Goal: Find contact information: Find contact information

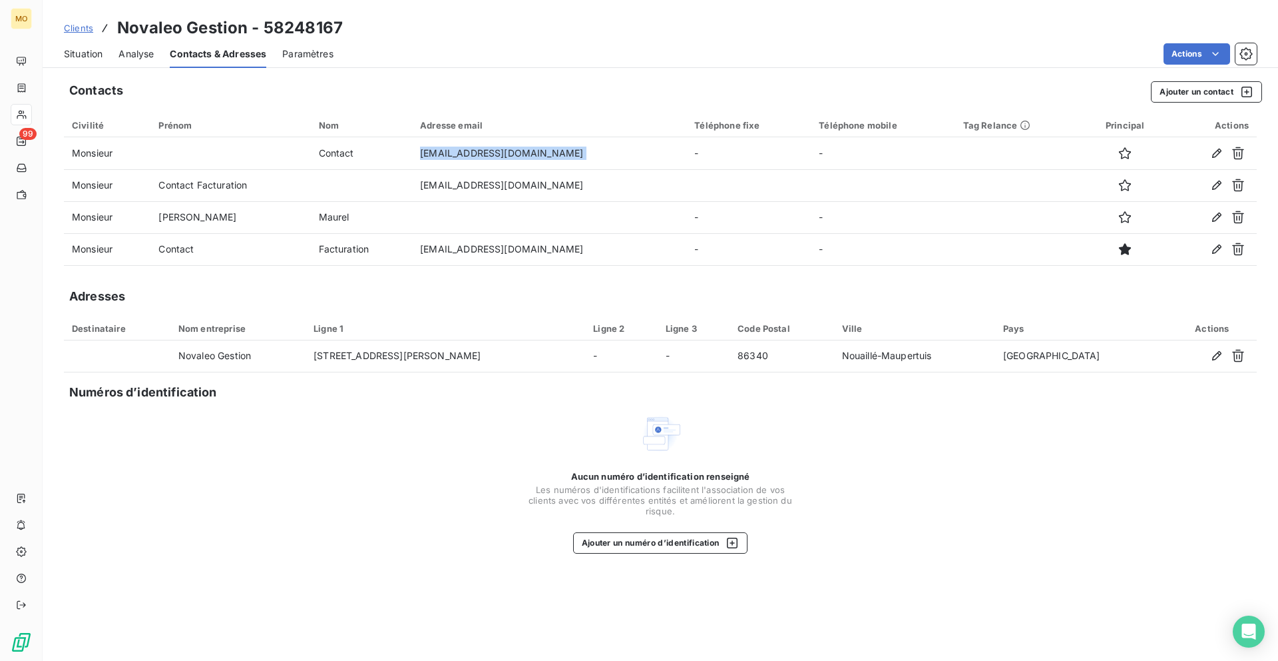
click at [90, 49] on span "Situation" at bounding box center [83, 53] width 39 height 13
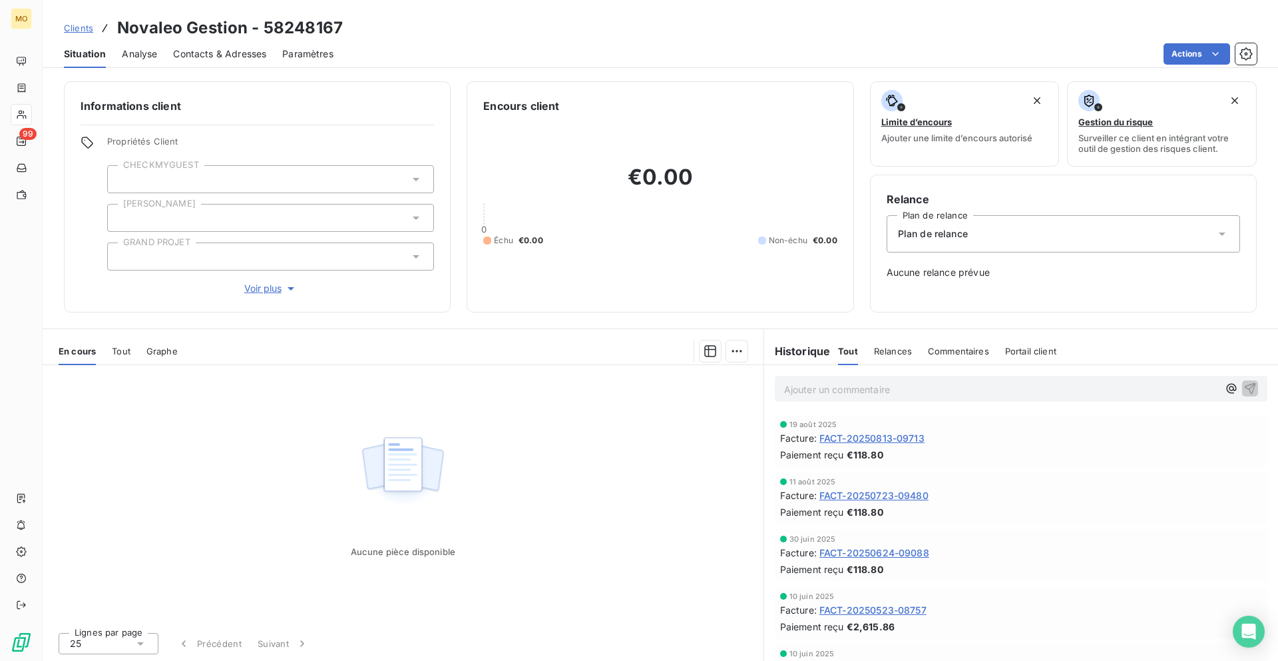
click at [878, 441] on span "FACT-20250813-09713" at bounding box center [872, 438] width 105 height 14
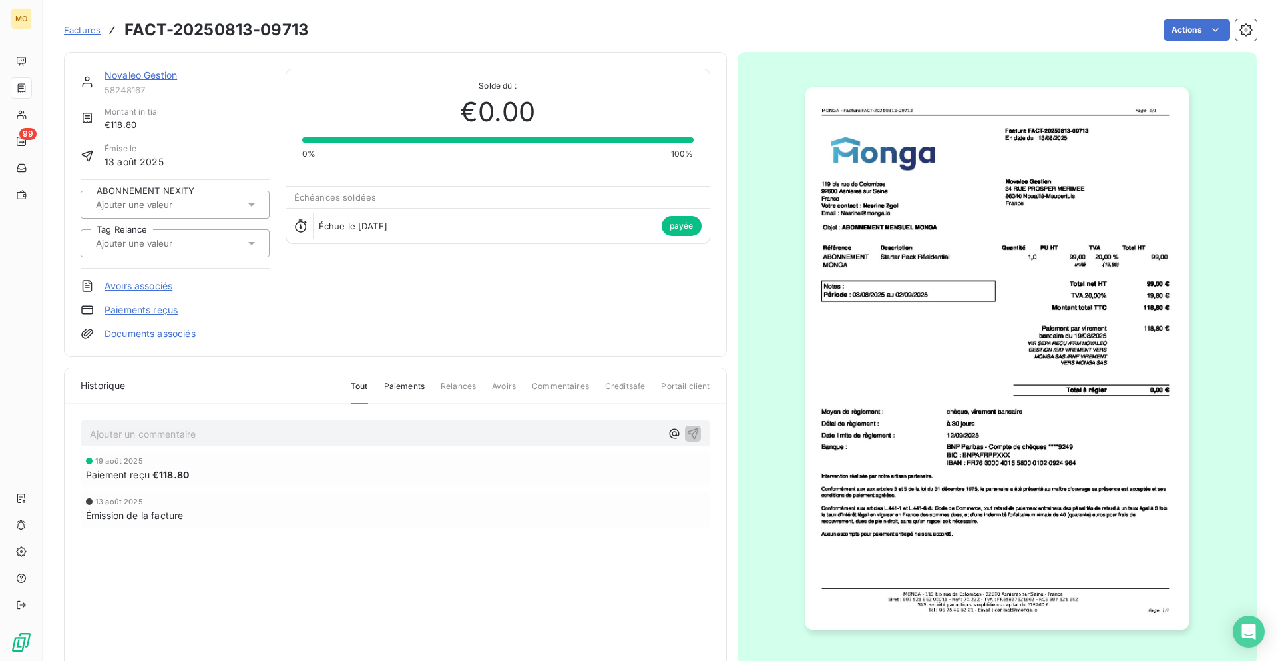
click at [916, 306] on img "button" at bounding box center [998, 358] width 384 height 542
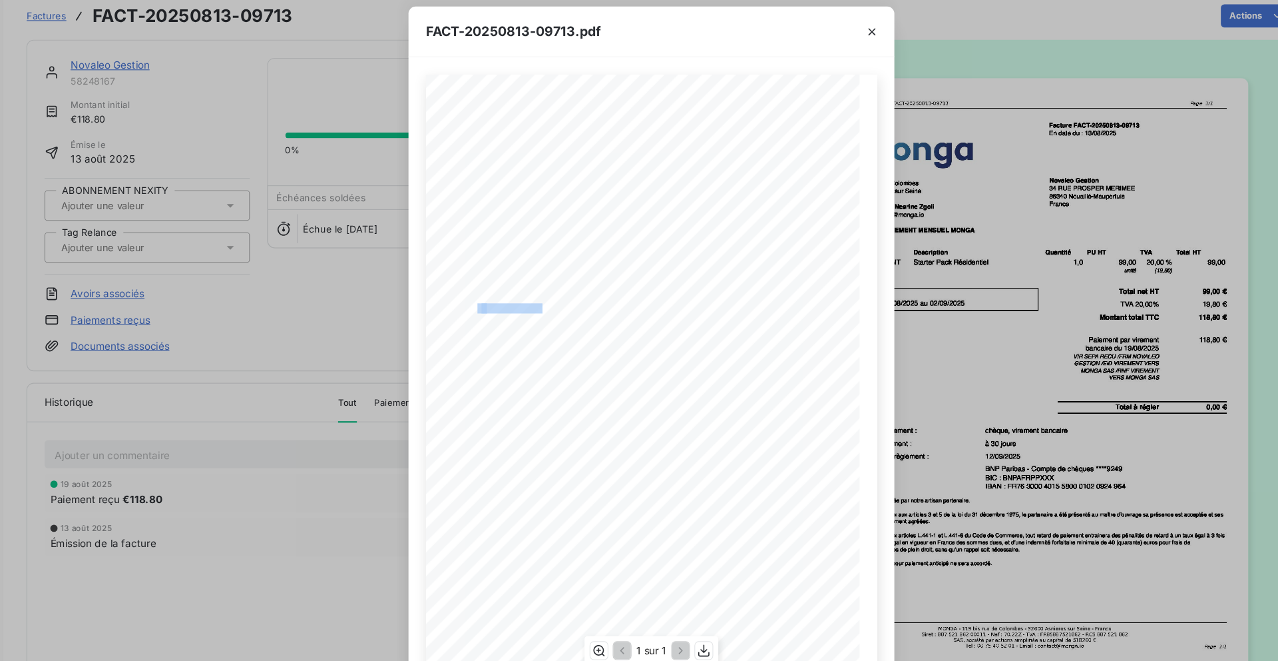
drag, startPoint x: 480, startPoint y: 300, endPoint x: 541, endPoint y: 296, distance: 60.7
click at [541, 296] on div "119 bis rue de Colombes 92600 Asnieres sur Seine France Votre contact : Nesrine…" at bounding box center [639, 366] width 400 height 565
click at [845, 48] on icon "button" at bounding box center [842, 44] width 13 height 13
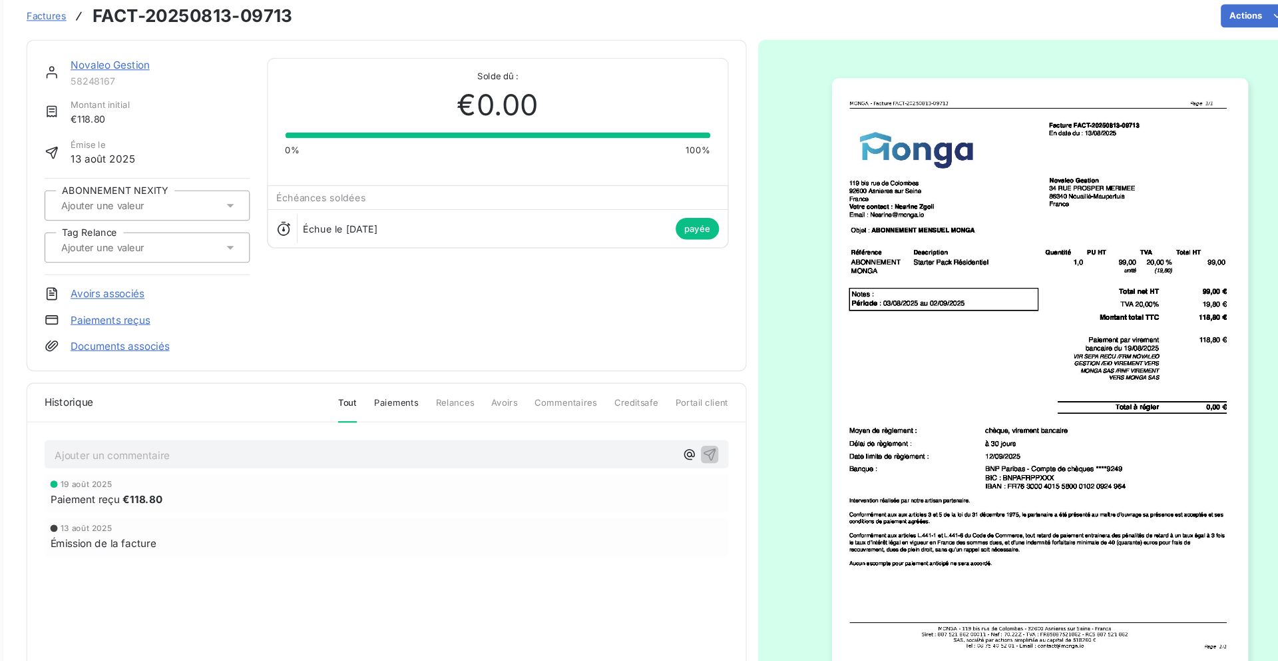
click at [170, 79] on link "Novaleo Gestion" at bounding box center [141, 74] width 73 height 11
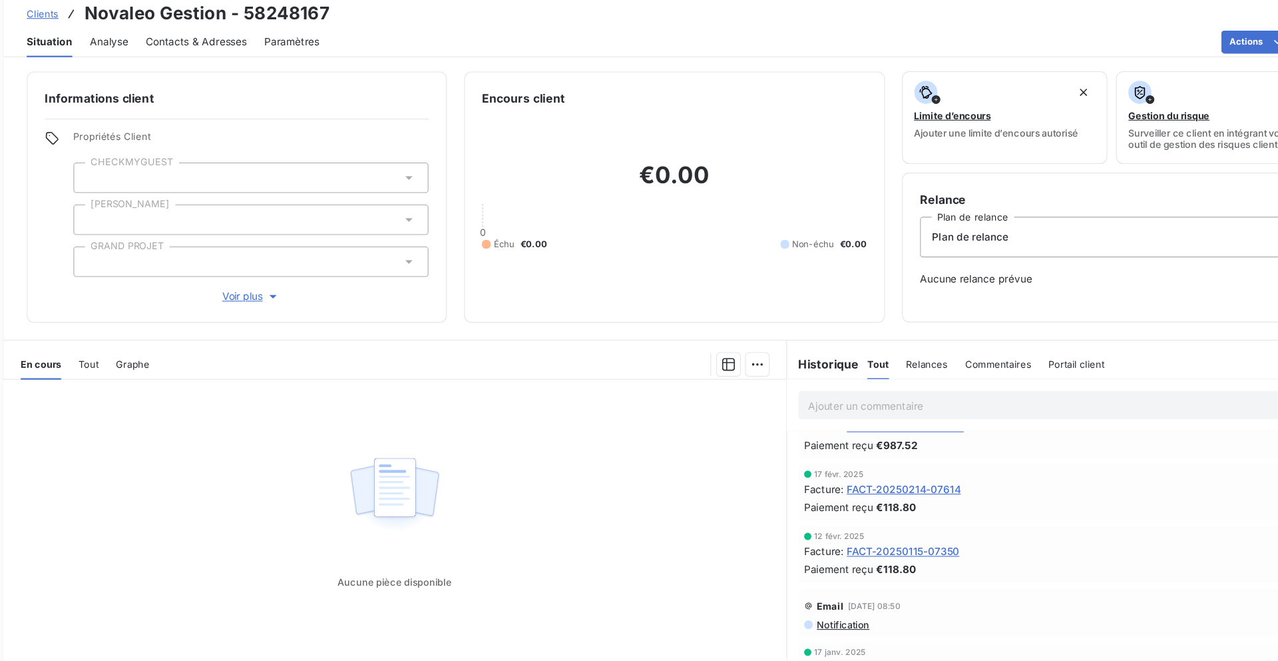
scroll to position [1, 0]
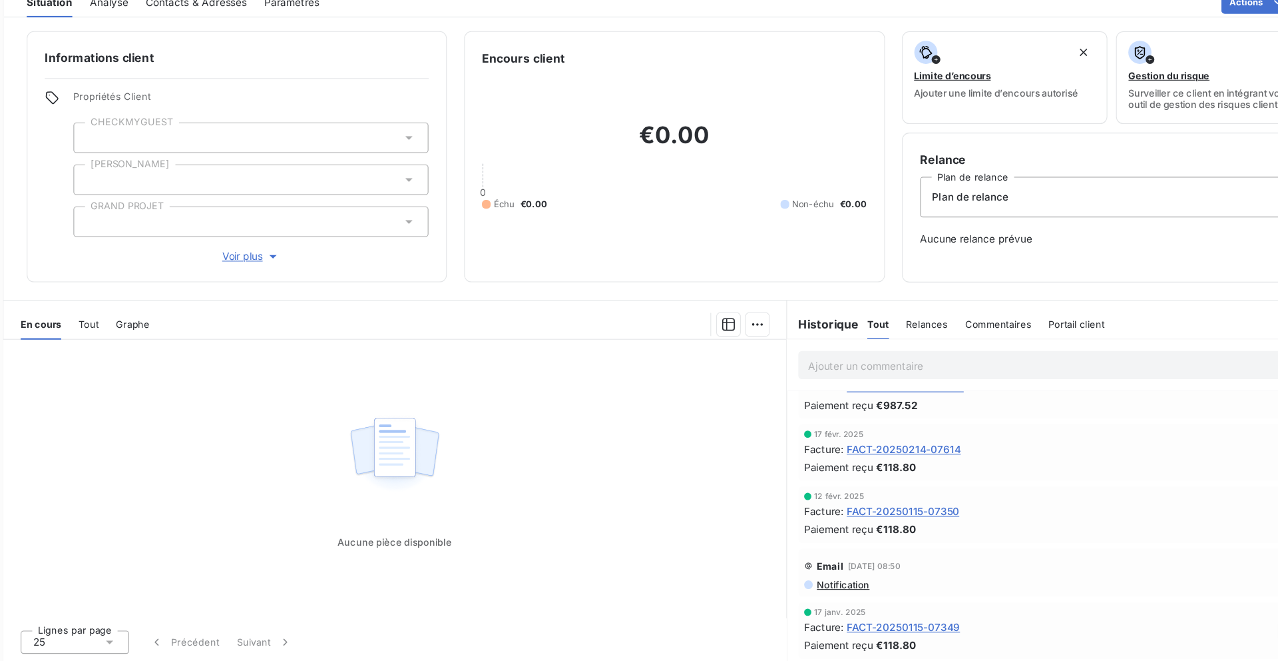
click at [841, 629] on span "FACT-20250115-07349" at bounding box center [872, 629] width 105 height 14
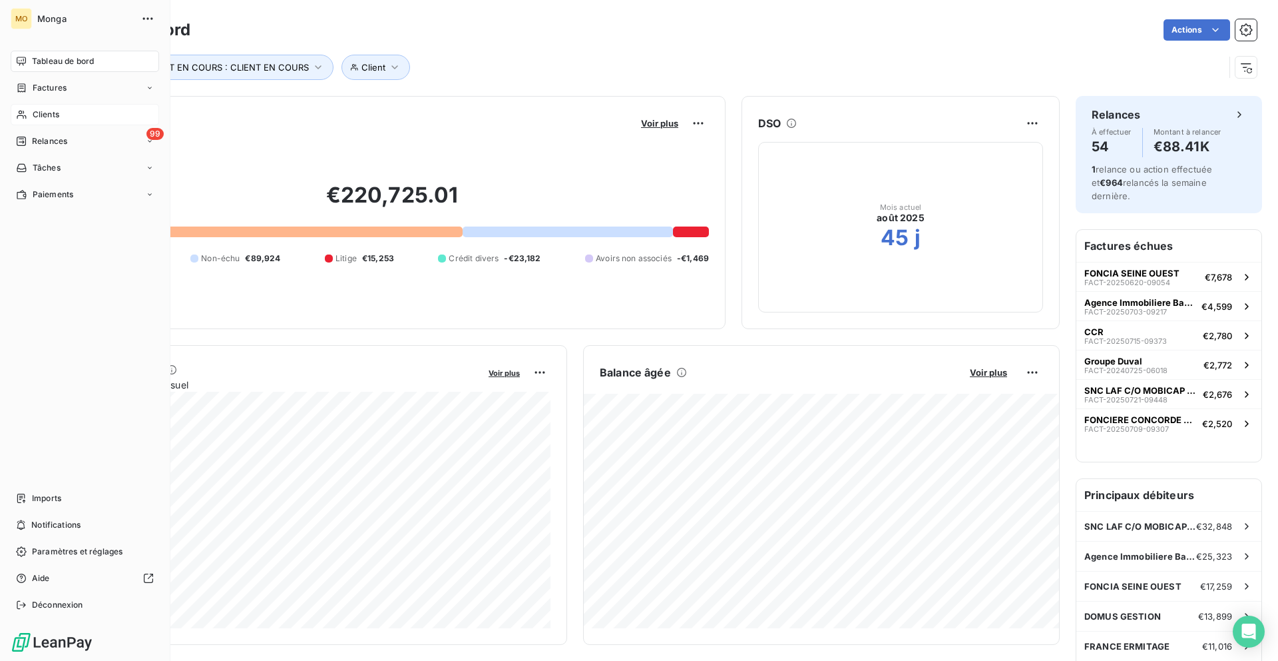
click at [31, 117] on div "Clients" at bounding box center [85, 114] width 148 height 21
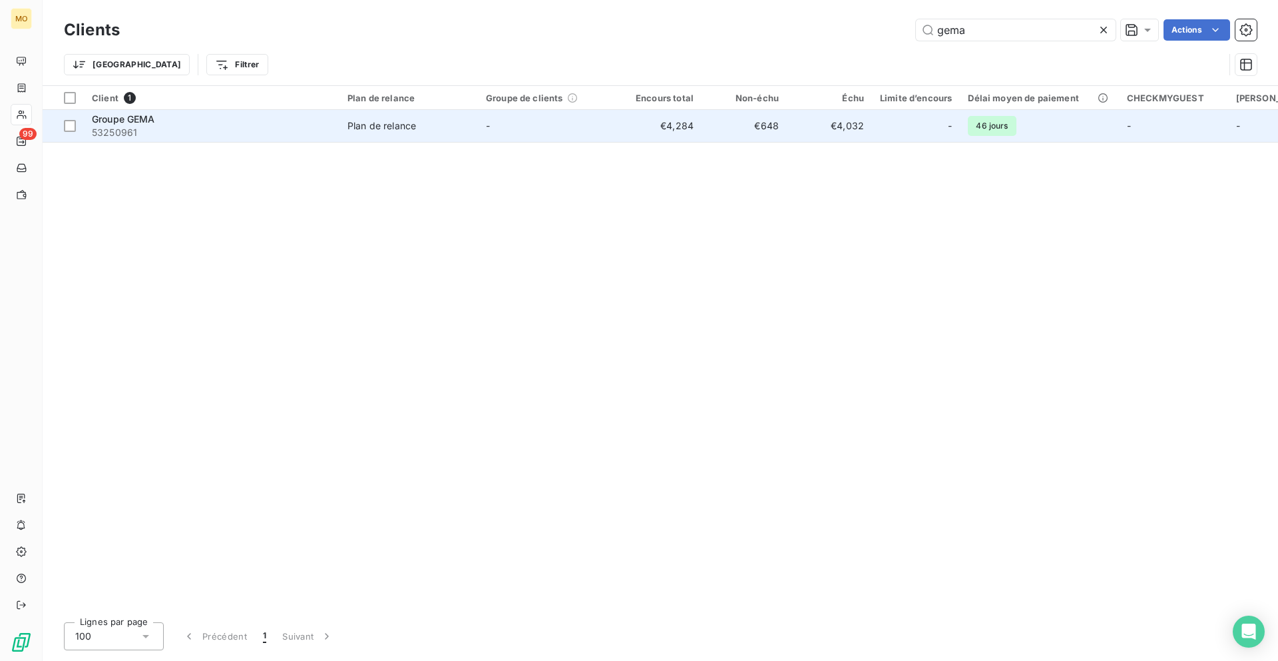
type input "gema"
click at [342, 129] on td "Plan de relance" at bounding box center [409, 126] width 139 height 32
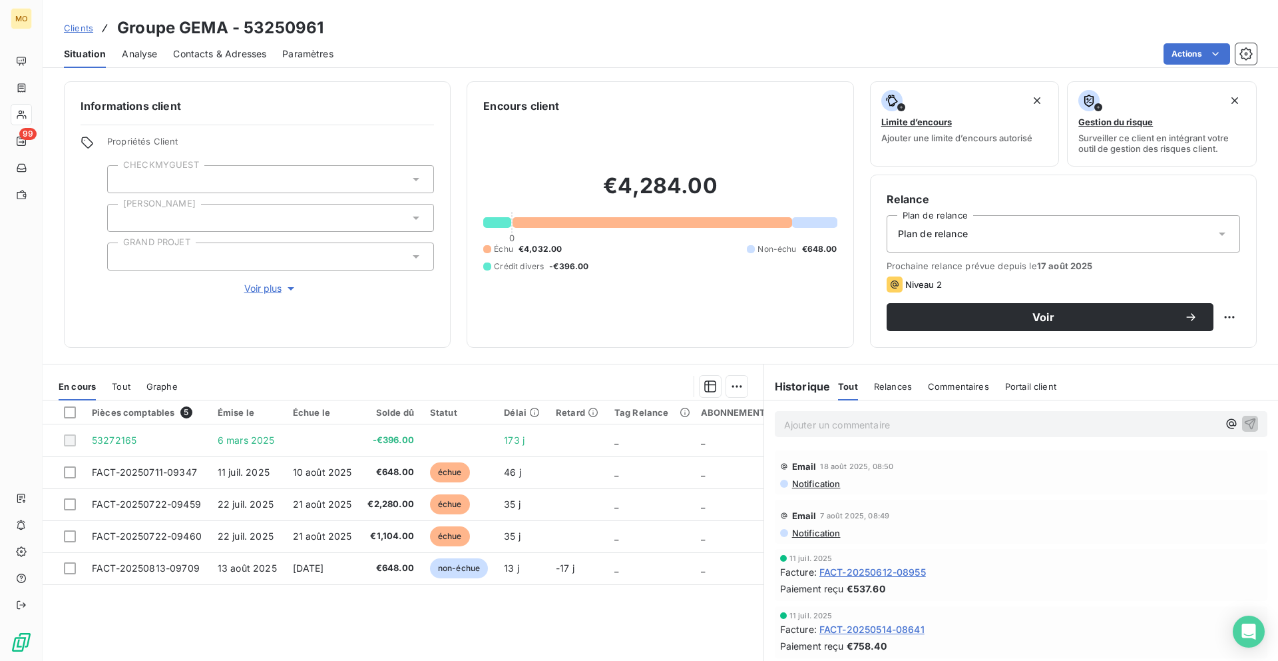
click at [202, 65] on div "Contacts & Adresses" at bounding box center [219, 54] width 93 height 28
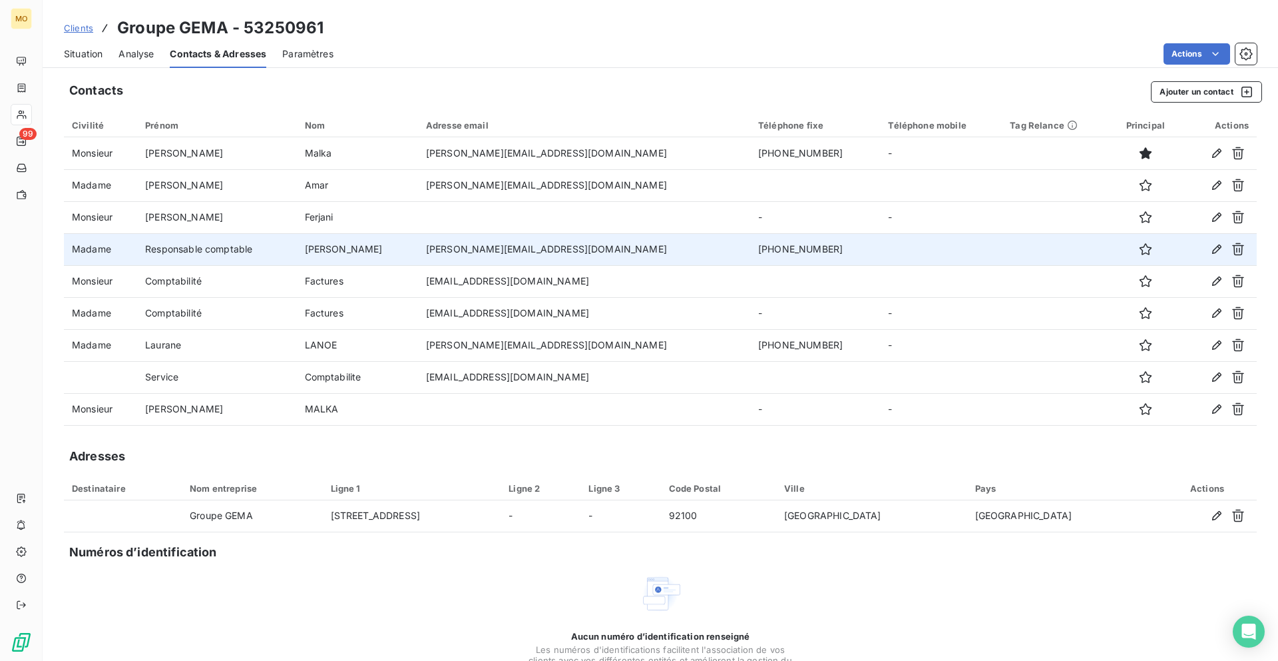
click at [526, 244] on td "[PERSON_NAME][EMAIL_ADDRESS][DOMAIN_NAME]" at bounding box center [584, 249] width 332 height 32
copy td "[PERSON_NAME][EMAIL_ADDRESS][DOMAIN_NAME]"
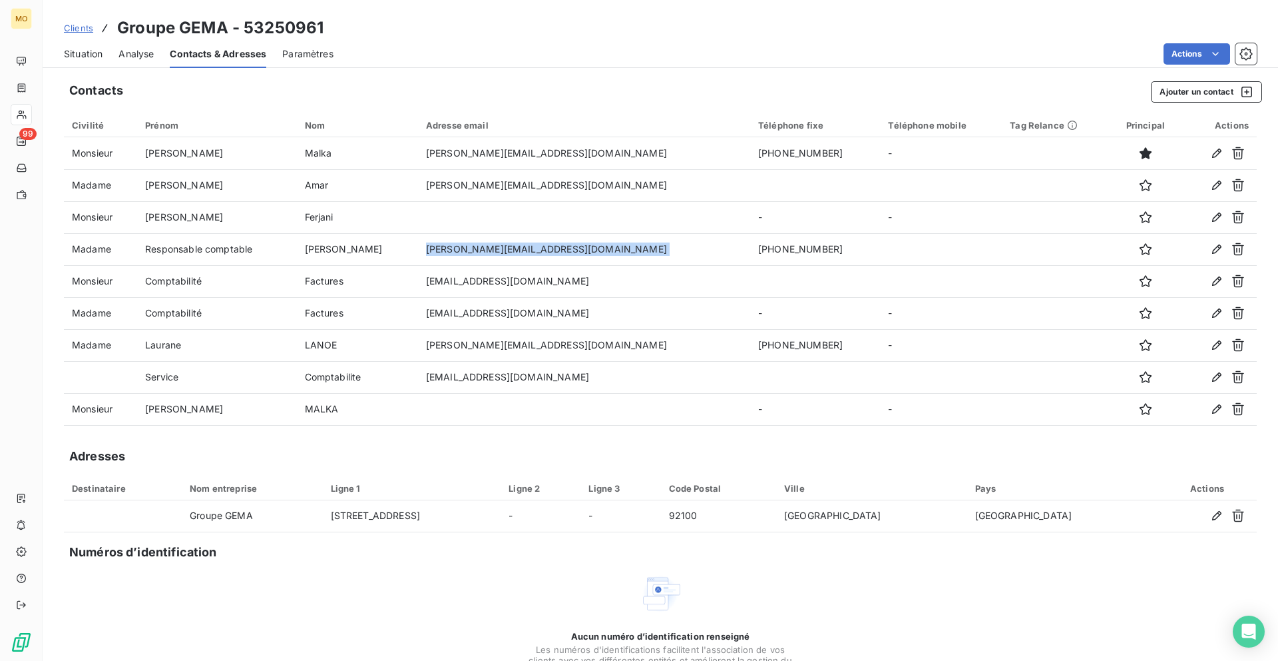
click at [79, 45] on div "Situation" at bounding box center [83, 54] width 39 height 28
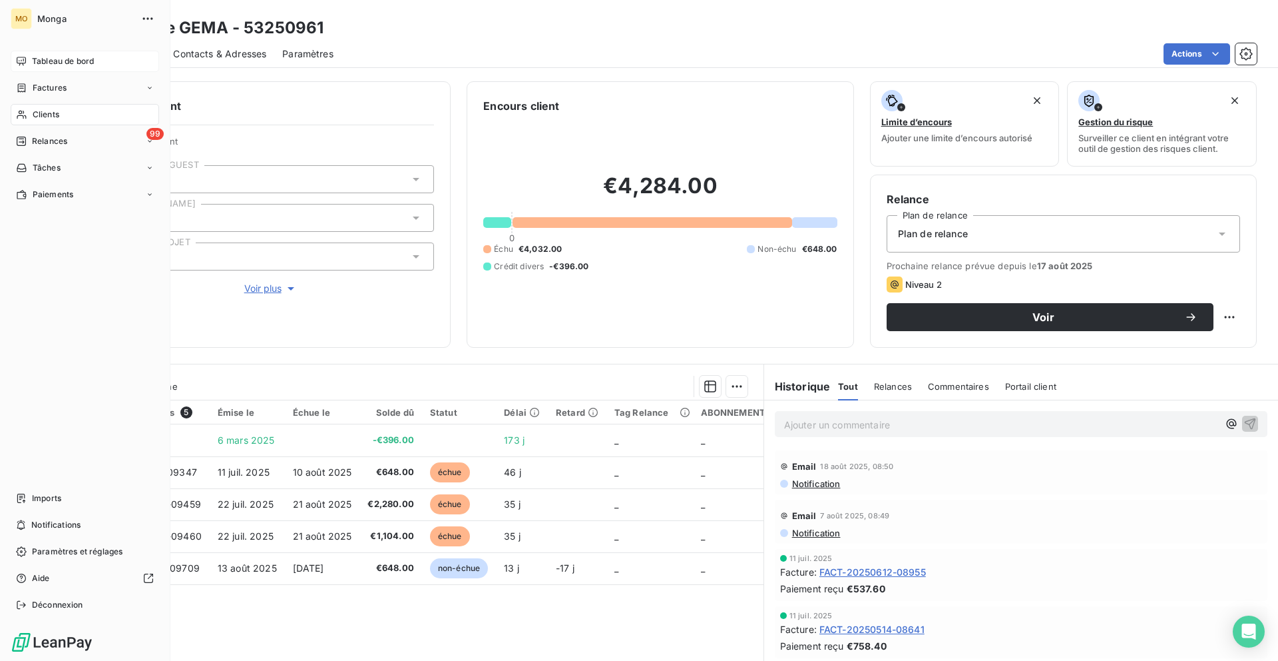
click at [27, 65] on div "Tableau de bord" at bounding box center [85, 61] width 148 height 21
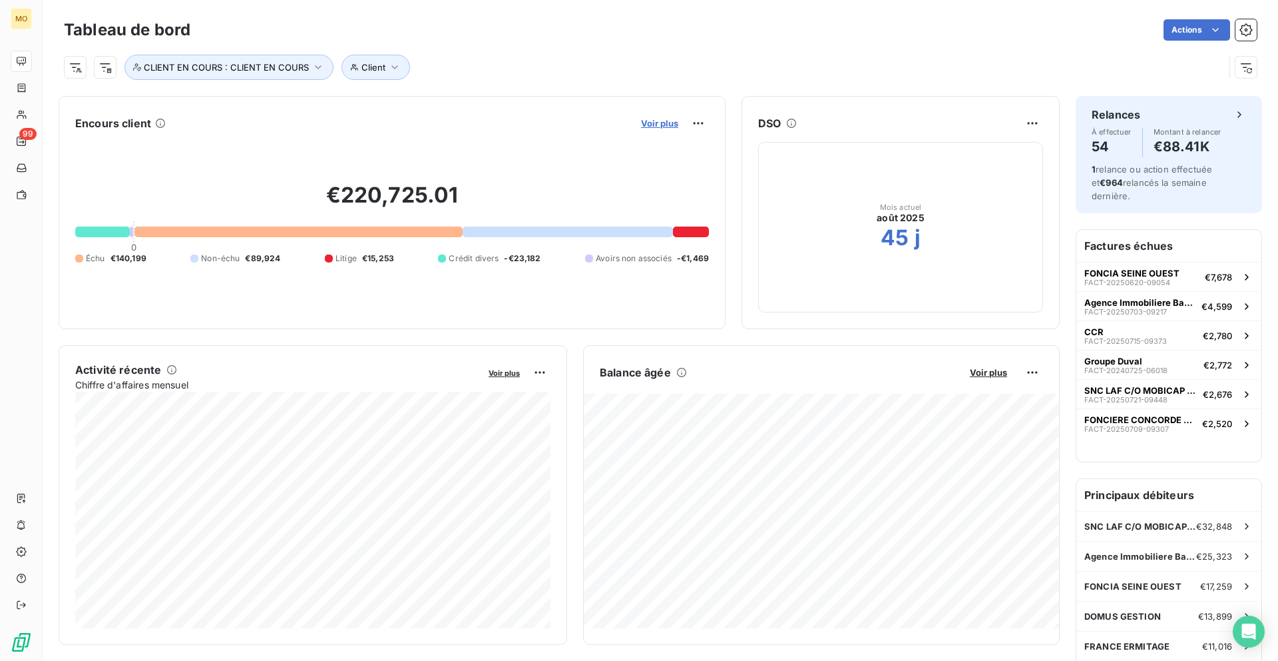
click at [676, 125] on span "Voir plus" at bounding box center [659, 123] width 37 height 11
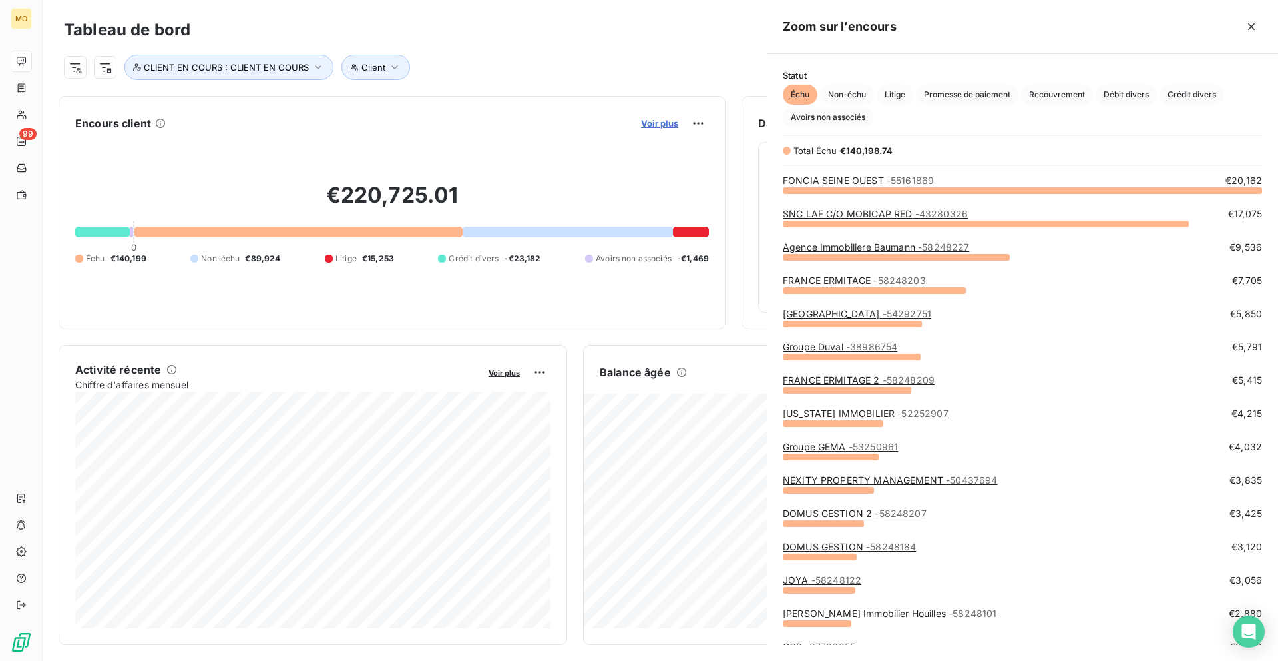
scroll to position [471, 511]
